Goal: Task Accomplishment & Management: Use online tool/utility

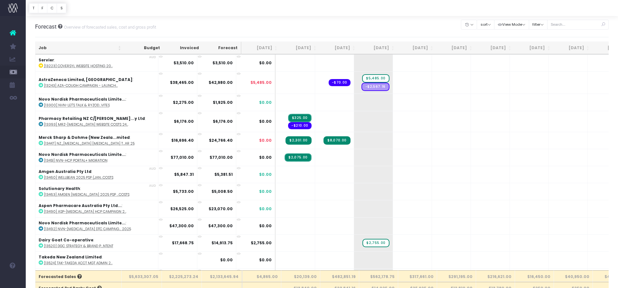
click at [74, 46] on th "Job" at bounding box center [79, 48] width 89 height 13
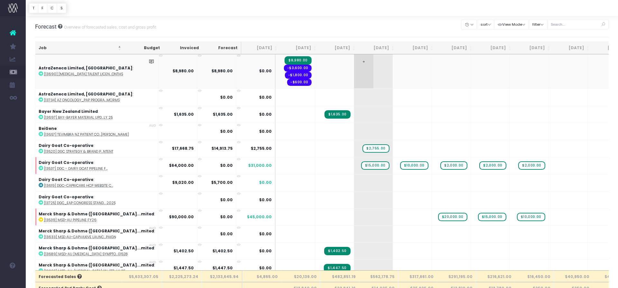
scroll to position [149, 0]
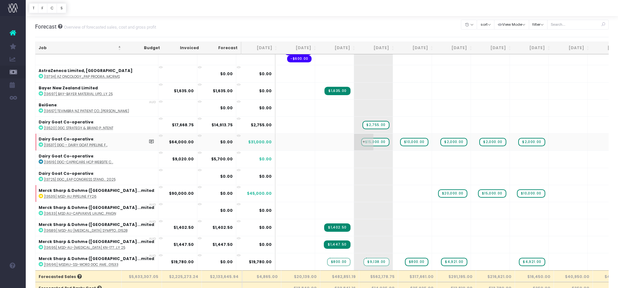
click at [361, 142] on span "$15,000.00" at bounding box center [375, 142] width 28 height 8
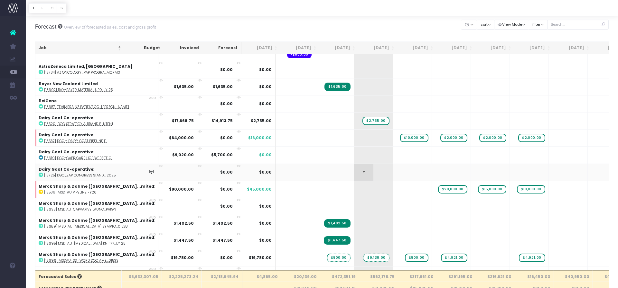
scroll to position [155, 0]
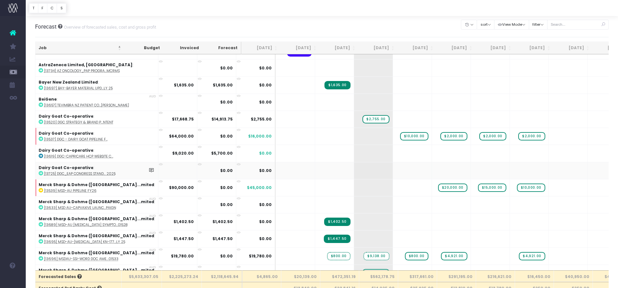
click at [81, 173] on abbr "[13725] DGC_EAP Congress Stand... 2025" at bounding box center [79, 173] width 71 height 5
click at [354, 171] on span "+" at bounding box center [363, 170] width 19 height 17
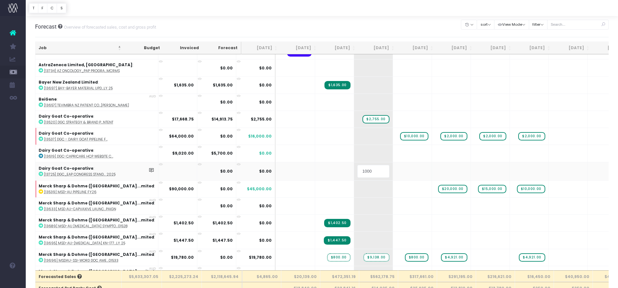
type input "10000"
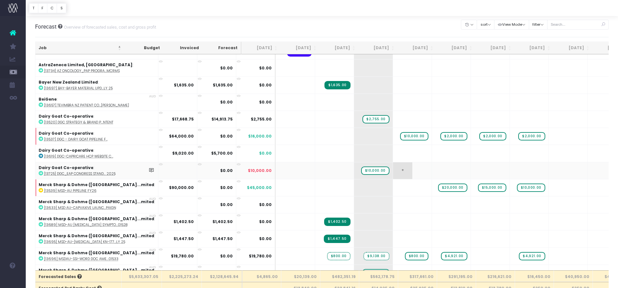
click at [393, 171] on span "+" at bounding box center [402, 170] width 19 height 17
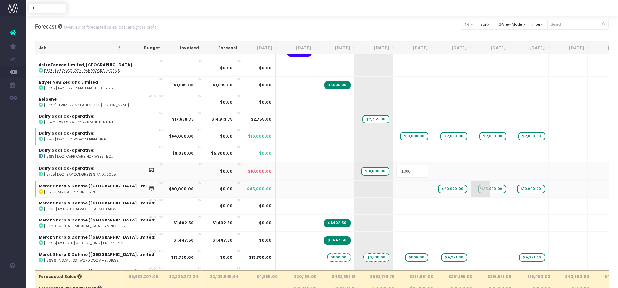
type input "10000"
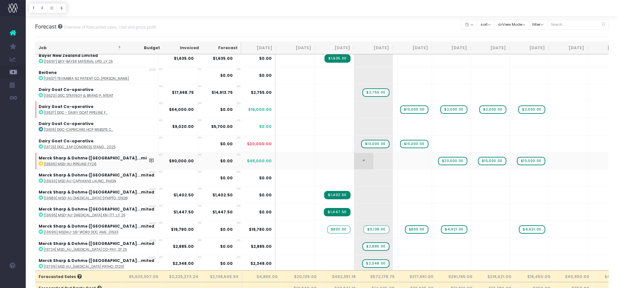
scroll to position [181, 0]
click at [400, 109] on span "$10,000.00" at bounding box center [414, 109] width 28 height 8
click at [440, 110] on span "$2,000.00" at bounding box center [453, 109] width 27 height 8
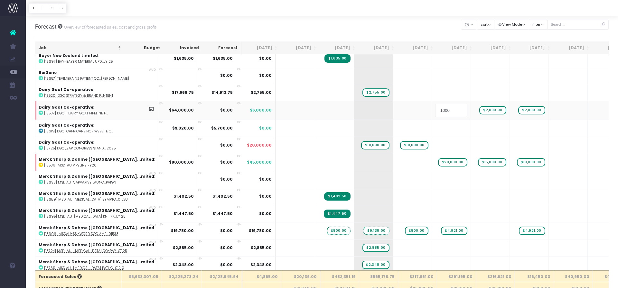
type input "10000"
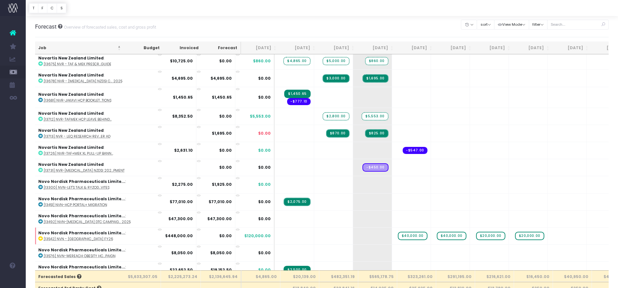
scroll to position [1304, 1]
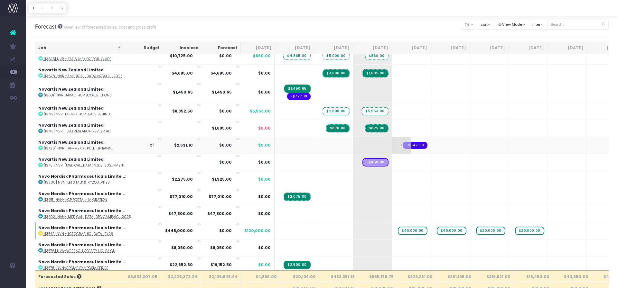
click at [392, 145] on span "+" at bounding box center [401, 145] width 19 height 17
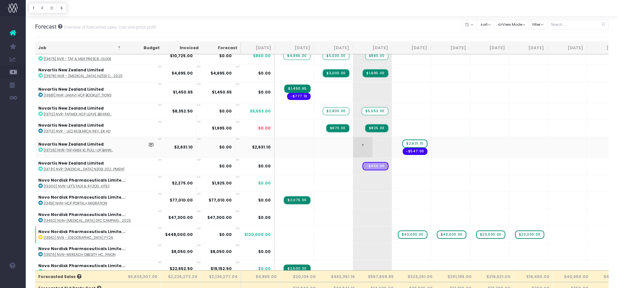
scroll to position [1309, 1]
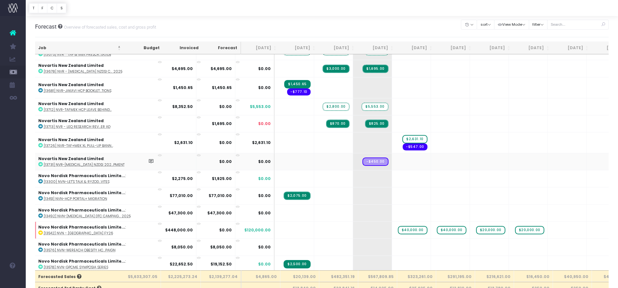
click at [92, 163] on abbr "[13731] NVR-[MEDICAL_DATA] NZDSI 202...pment" at bounding box center [84, 164] width 81 height 5
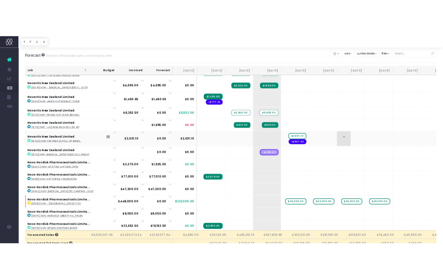
scroll to position [0, 1]
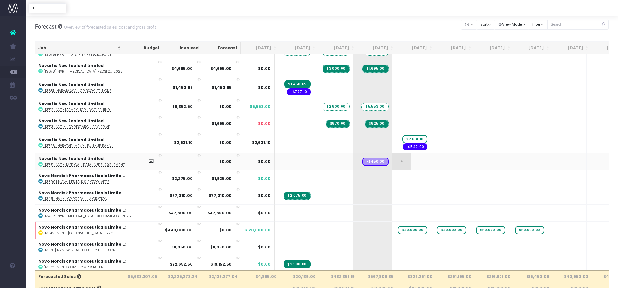
click at [392, 160] on span "+" at bounding box center [401, 161] width 19 height 17
drag, startPoint x: 368, startPoint y: 160, endPoint x: 617, endPoint y: 171, distance: 249.2
click at [0, 0] on span "+" at bounding box center [0, 0] width 0 height 0
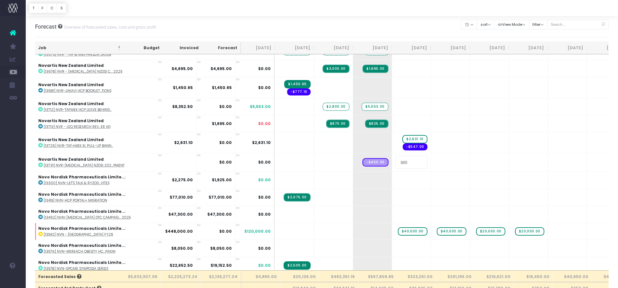
type input "3655"
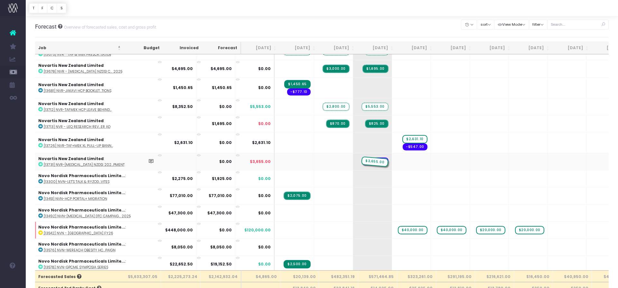
drag, startPoint x: 379, startPoint y: 162, endPoint x: 354, endPoint y: 163, distance: 24.8
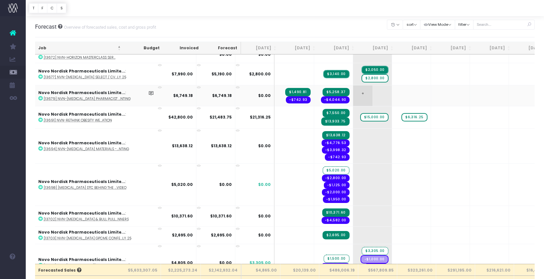
scroll to position [2069, 1]
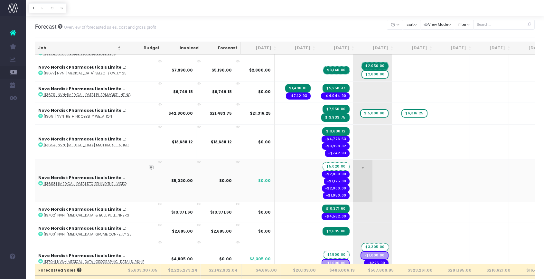
click at [353, 183] on span "+" at bounding box center [362, 181] width 19 height 42
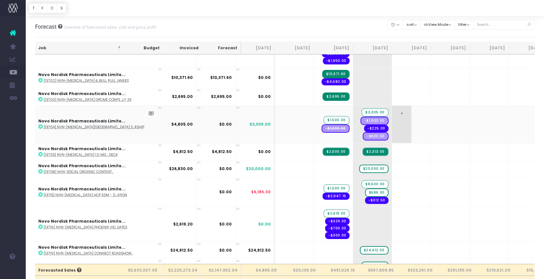
scroll to position [2208, 1]
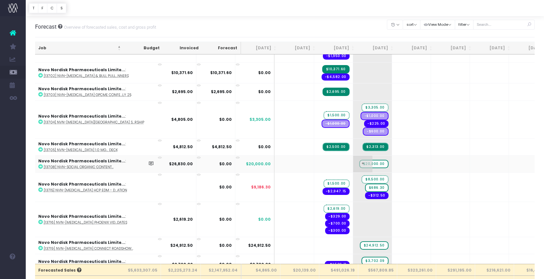
click at [359, 162] on span "$20,000.00" at bounding box center [373, 164] width 29 height 8
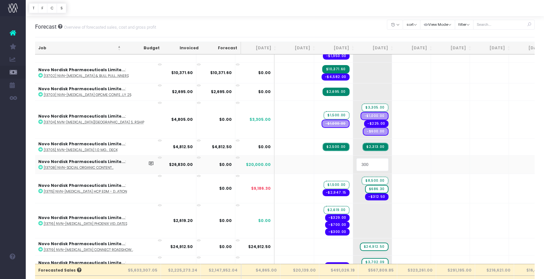
type input "3000"
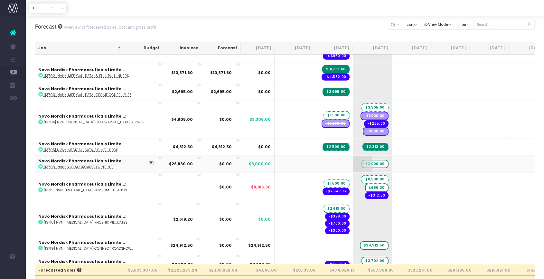
click at [361, 165] on span "$3,000.00" at bounding box center [374, 164] width 27 height 8
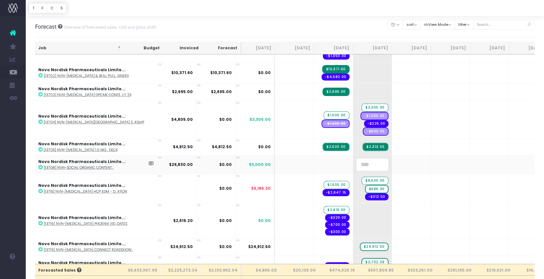
type input "5000"
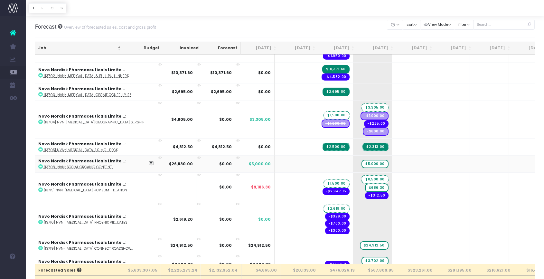
click at [96, 168] on abbr "[13708] NVN-Social Organic Content..." at bounding box center [79, 166] width 70 height 5
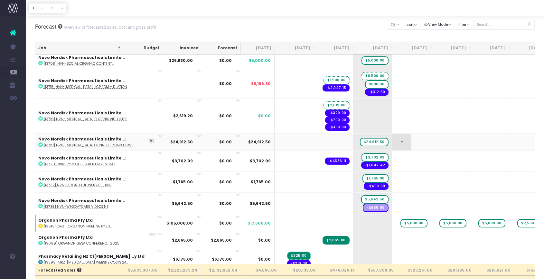
scroll to position [2311, 1]
click at [392, 142] on span "+" at bounding box center [401, 142] width 19 height 17
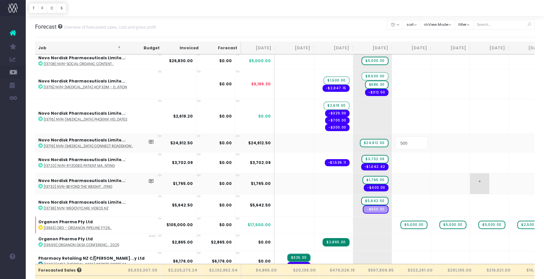
type input "5000"
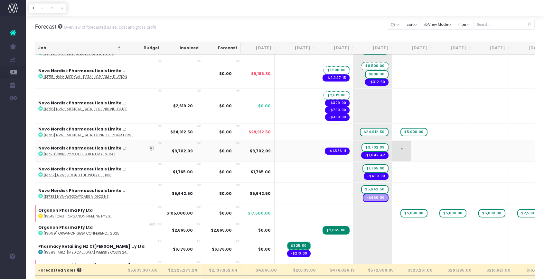
scroll to position [2325, 1]
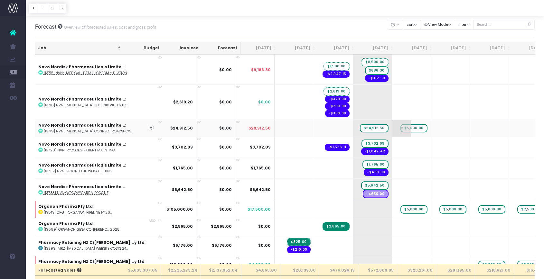
click at [400, 127] on span "$5,000.00" at bounding box center [413, 128] width 27 height 8
click at [353, 133] on span "+" at bounding box center [362, 128] width 19 height 17
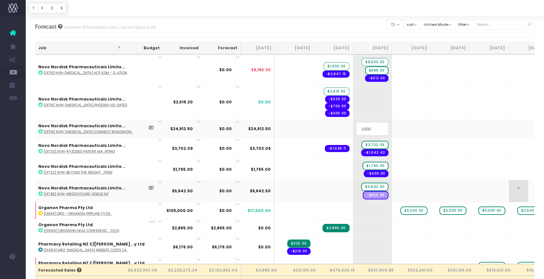
type input "10000"
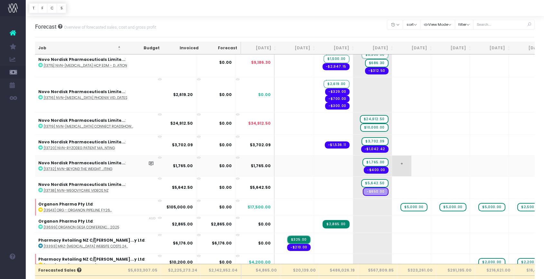
scroll to position [2337, 1]
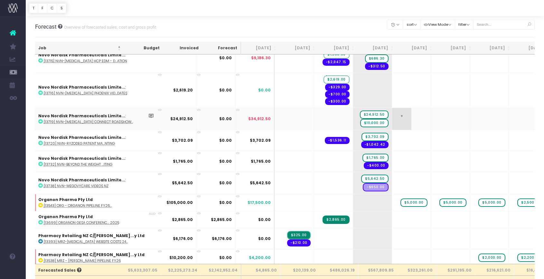
click at [392, 119] on span "+" at bounding box center [401, 119] width 19 height 22
type input "5000"
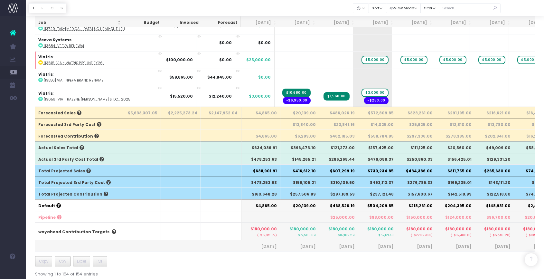
scroll to position [172, 0]
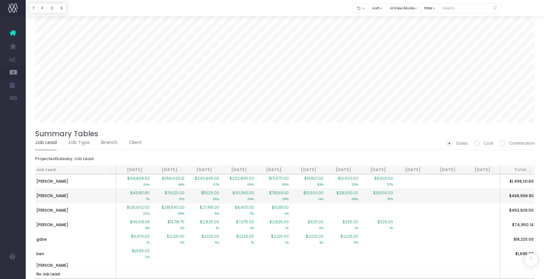
scroll to position [471, 0]
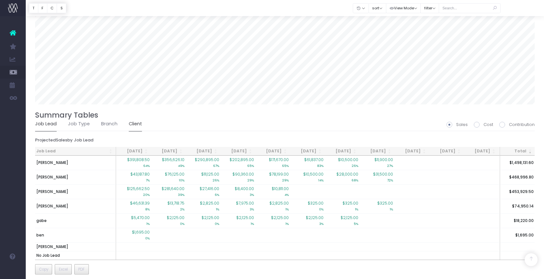
click at [138, 122] on link "Client" at bounding box center [135, 123] width 13 height 15
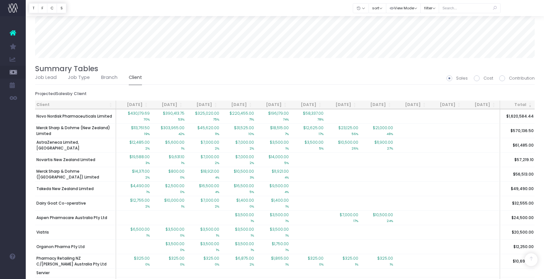
scroll to position [522, 0]
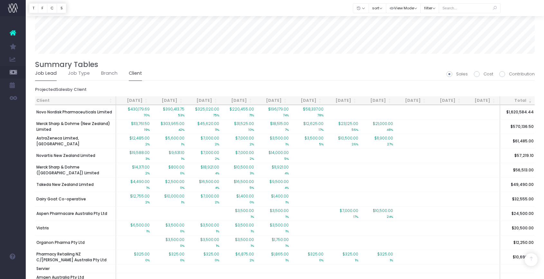
click at [52, 72] on link "Job Lead" at bounding box center [46, 73] width 22 height 15
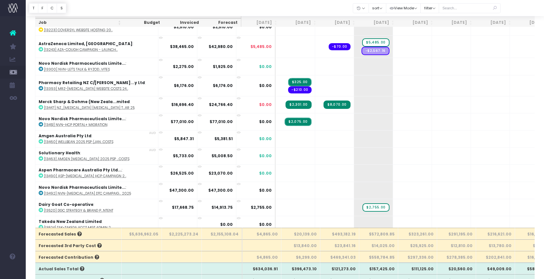
scroll to position [0, 0]
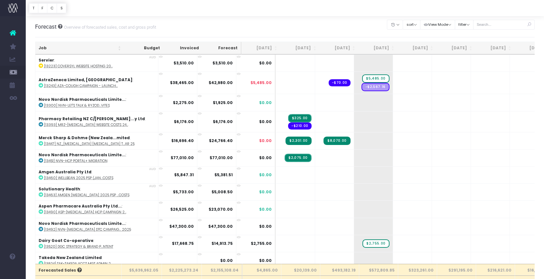
click at [93, 45] on th "Job" at bounding box center [79, 48] width 89 height 13
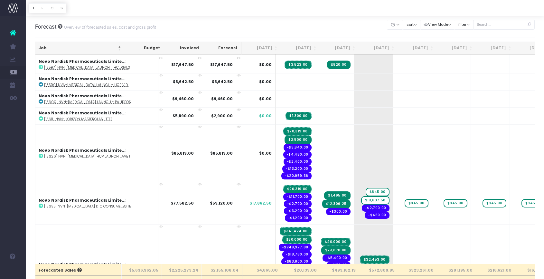
scroll to position [1576, 0]
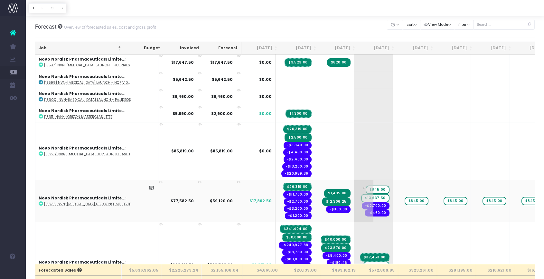
click at [354, 191] on span "+" at bounding box center [363, 201] width 19 height 42
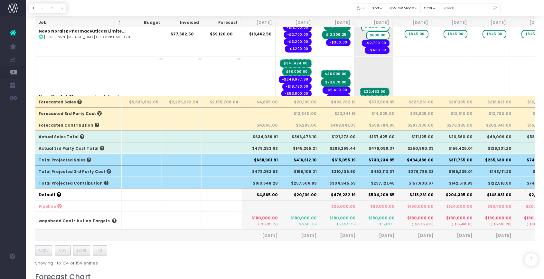
scroll to position [164, 0]
